Goal: Task Accomplishment & Management: Use online tool/utility

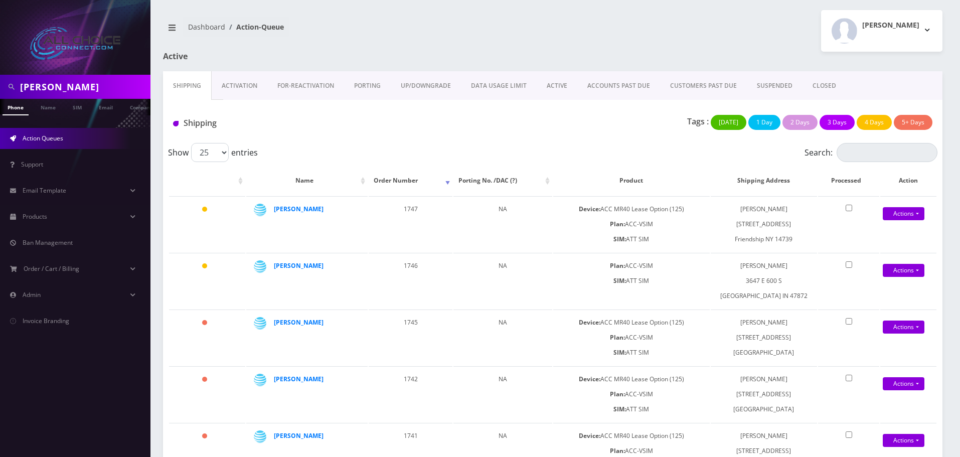
click at [43, 77] on div "brandon" at bounding box center [75, 87] width 150 height 24
click at [45, 86] on input "brandon" at bounding box center [84, 86] width 128 height 19
paste input "573-271-4899"
click at [39, 81] on input "573-271-4899" at bounding box center [84, 86] width 128 height 19
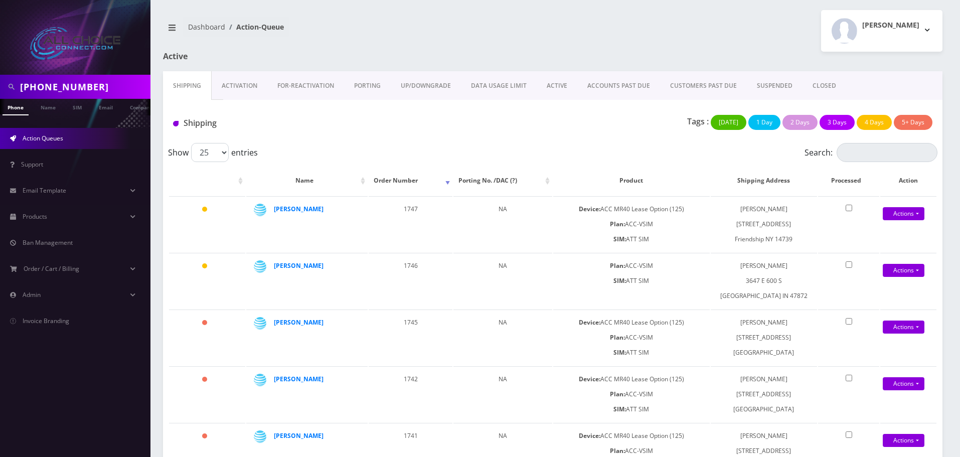
click at [43, 84] on input "573-271-4899" at bounding box center [84, 86] width 128 height 19
click at [57, 84] on input "573271-4899" at bounding box center [84, 86] width 128 height 19
type input "5732714899"
click at [9, 108] on li at bounding box center [5, 109] width 10 height 25
click at [25, 111] on link "Phone" at bounding box center [16, 107] width 26 height 17
